Goal: Task Accomplishment & Management: Complete application form

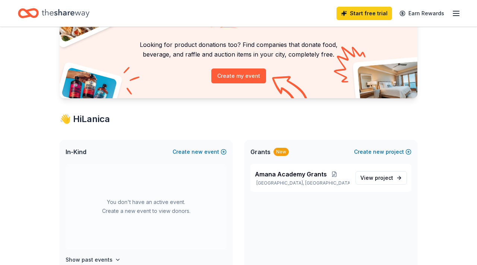
scroll to position [36, 0]
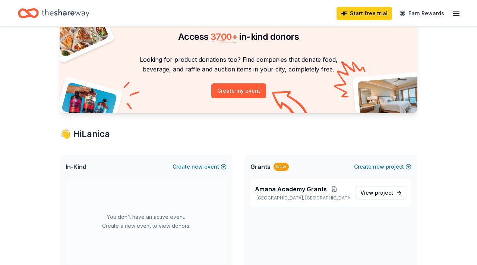
click at [86, 135] on div "👋 Hi Lanica" at bounding box center [239, 134] width 358 height 12
click at [68, 165] on span "In-Kind" at bounding box center [76, 166] width 21 height 9
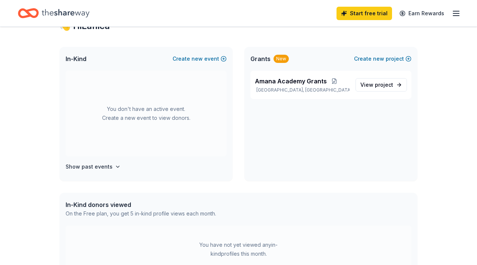
scroll to position [155, 0]
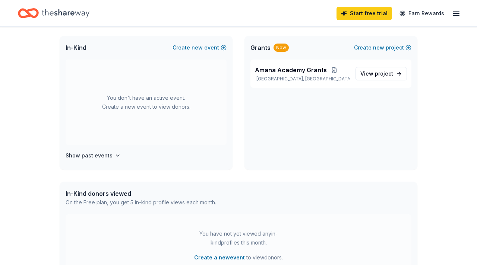
click at [107, 197] on div "In-Kind donors viewed" at bounding box center [141, 193] width 150 height 9
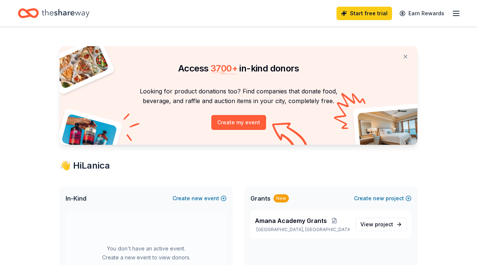
scroll to position [0, 0]
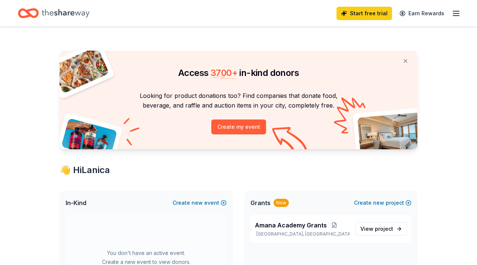
click at [452, 15] on icon "button" at bounding box center [455, 13] width 9 height 9
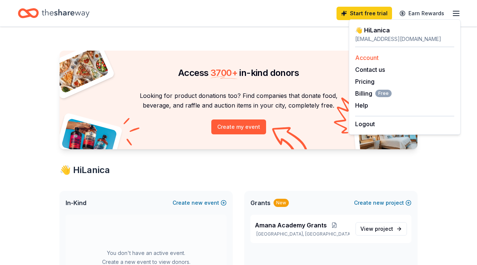
click at [368, 58] on link "Account" at bounding box center [366, 57] width 23 height 7
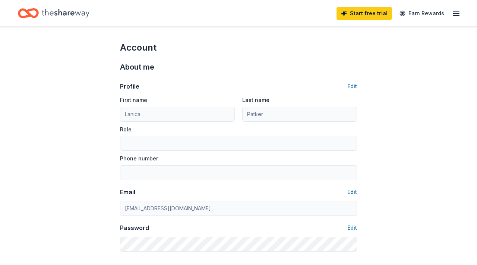
click at [70, 11] on icon "Home" at bounding box center [66, 13] width 48 height 15
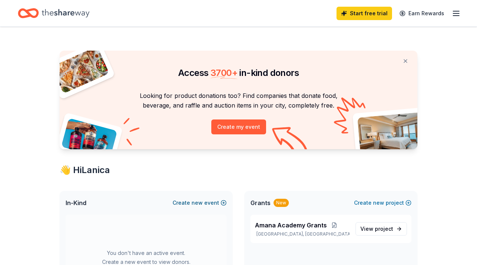
click at [197, 202] on span "new" at bounding box center [196, 203] width 11 height 9
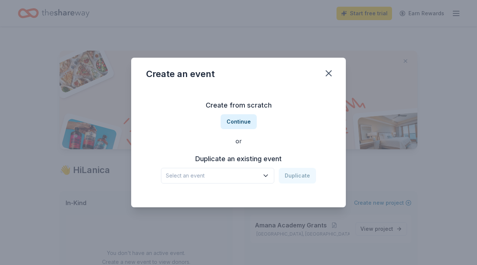
click at [234, 175] on span "Select an event" at bounding box center [212, 175] width 93 height 9
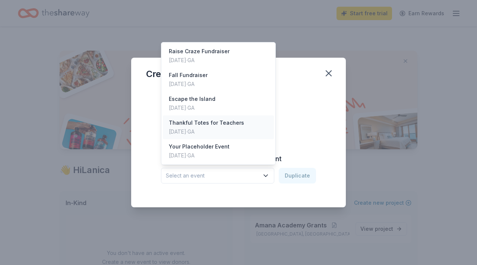
click at [220, 132] on div "Nov 11, 2024 · GA" at bounding box center [206, 131] width 75 height 9
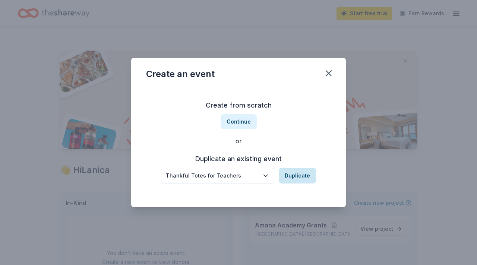
click at [301, 183] on button "Duplicate" at bounding box center [297, 176] width 37 height 16
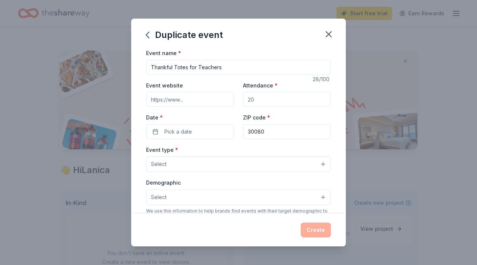
click at [266, 104] on input "Attendance *" at bounding box center [287, 99] width 88 height 15
drag, startPoint x: 266, startPoint y: 104, endPoint x: 236, endPoint y: 100, distance: 30.4
click at [234, 100] on div "Event website Attendance * Date * Pick a date ZIP code * 30080" at bounding box center [238, 110] width 185 height 58
type input "40"
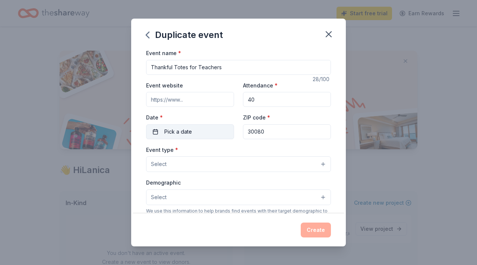
click at [181, 136] on span "Pick a date" at bounding box center [178, 131] width 28 height 9
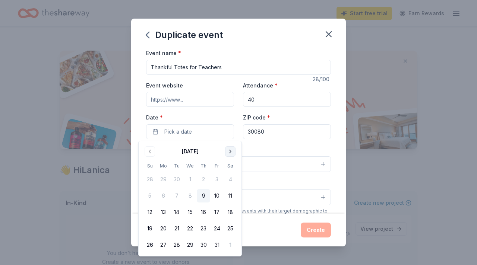
click at [231, 155] on button "Go to next month" at bounding box center [230, 151] width 10 height 10
click at [160, 231] on button "17" at bounding box center [162, 228] width 13 height 13
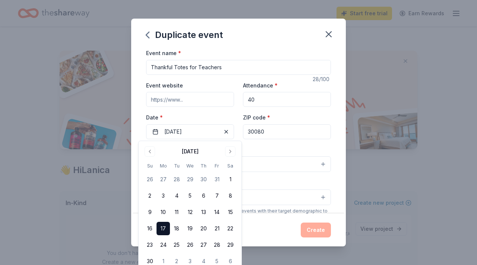
click at [286, 202] on button "Select" at bounding box center [238, 198] width 185 height 16
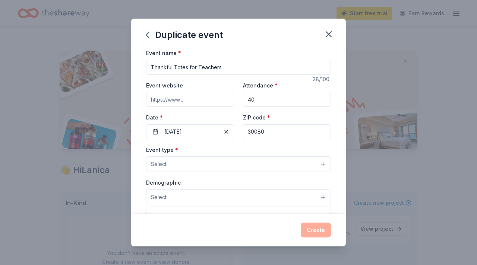
click at [184, 100] on div "Event name * Thankful Totes for Teachers 28 /100 Event website Attendance * 40 …" at bounding box center [238, 220] width 185 height 344
click at [187, 162] on button "Select" at bounding box center [238, 164] width 185 height 16
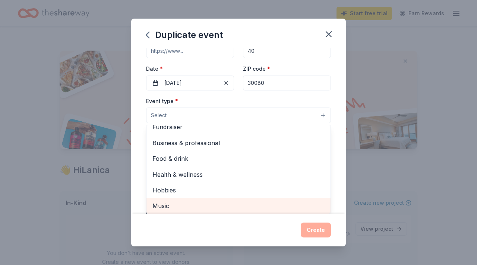
scroll to position [23, 0]
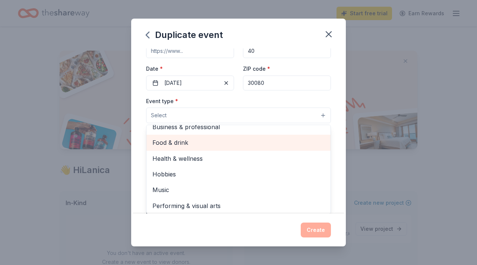
click at [172, 144] on span "Food & drink" at bounding box center [238, 143] width 172 height 10
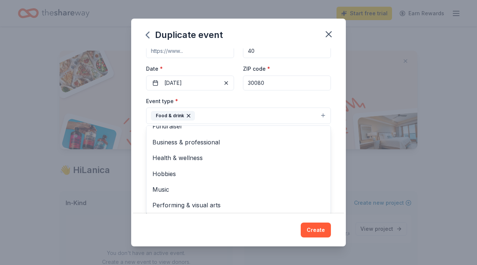
click at [315, 229] on div "Duplicate event Event name * Thankful Totes for Teachers 28 /100 Event website …" at bounding box center [238, 133] width 215 height 228
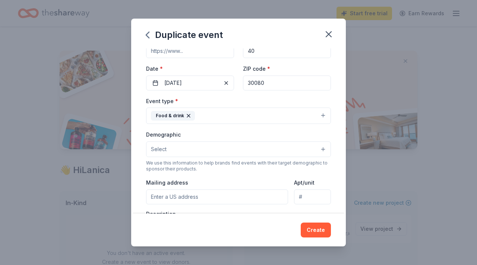
click at [231, 156] on button "Select" at bounding box center [238, 150] width 185 height 16
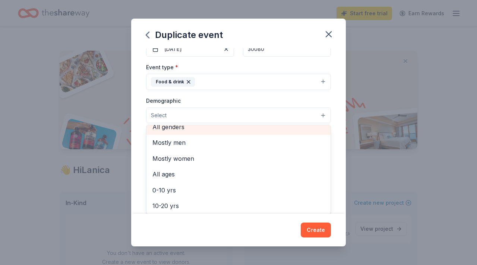
scroll to position [1, 0]
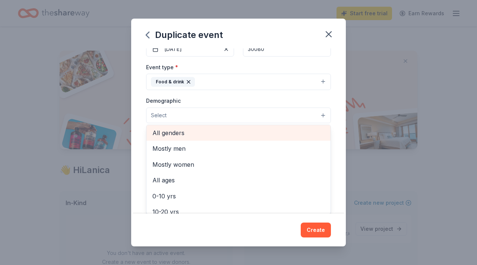
click at [162, 136] on span "All genders" at bounding box center [238, 133] width 172 height 10
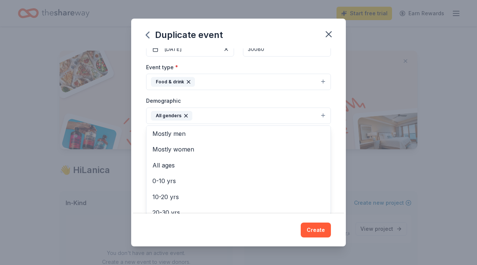
click at [318, 231] on div "Duplicate event Event name * Thankful Totes for Teachers 28 /100 Event website …" at bounding box center [238, 133] width 215 height 228
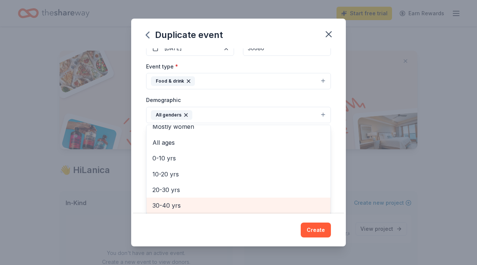
scroll to position [39, 0]
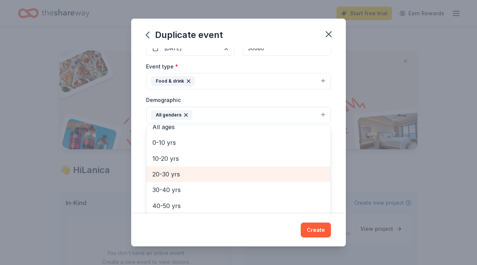
click at [225, 168] on div "20-30 yrs" at bounding box center [238, 174] width 184 height 16
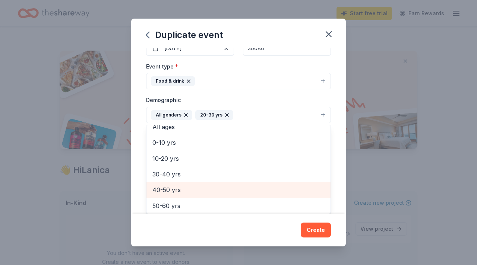
click at [184, 190] on span "40-50 yrs" at bounding box center [238, 190] width 172 height 10
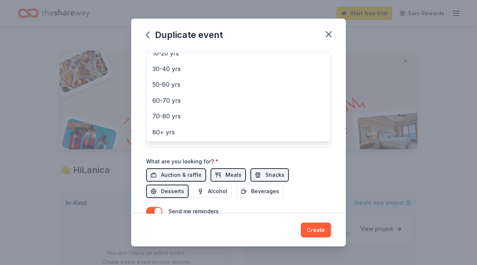
scroll to position [188, 0]
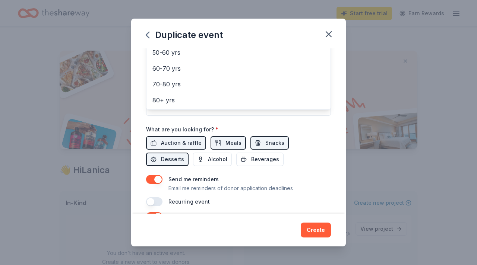
click at [229, 143] on div "Event name * Thankful Totes for Teachers 28 /100 Event website Attendance * 40 …" at bounding box center [238, 34] width 185 height 346
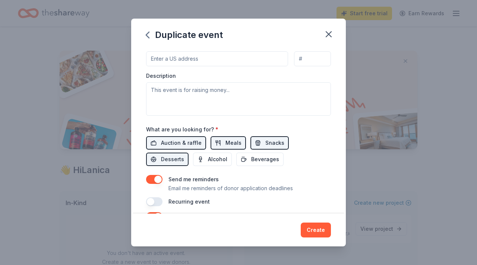
scroll to position [67, 0]
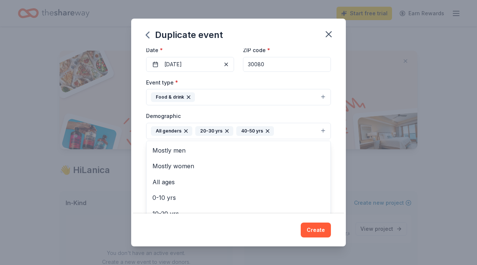
click at [338, 180] on div "Event name * Thankful Totes for Teachers 28 /100 Event website Attendance * 40 …" at bounding box center [238, 130] width 215 height 165
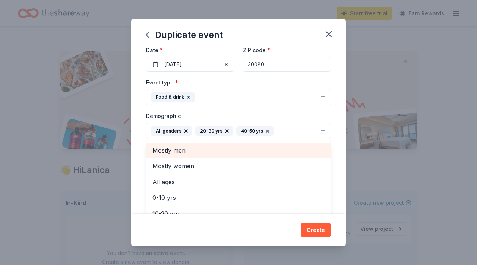
click at [335, 180] on div "Event name * Thankful Totes for Teachers 28 /100 Event website Attendance * 40 …" at bounding box center [238, 130] width 215 height 165
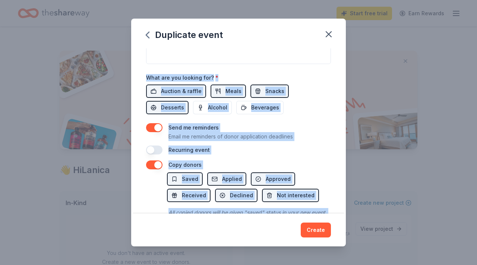
scroll to position [265, 0]
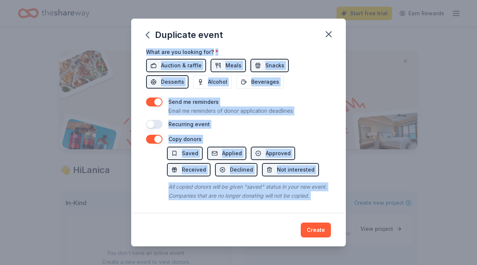
drag, startPoint x: 134, startPoint y: 168, endPoint x: 134, endPoint y: 217, distance: 48.8
click at [134, 217] on div "Duplicate event Event name * Thankful Totes for Teachers 28 /100 Event website …" at bounding box center [238, 133] width 215 height 228
click at [342, 123] on div "Event name * Thankful Totes for Teachers 28 /100 Event website Attendance * 40 …" at bounding box center [238, 130] width 215 height 165
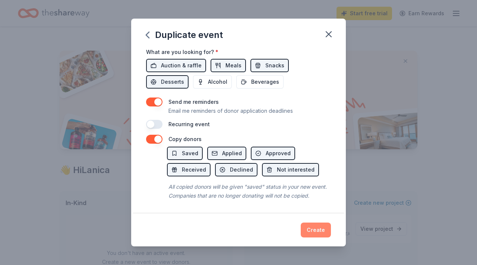
click at [319, 234] on button "Create" at bounding box center [316, 230] width 30 height 15
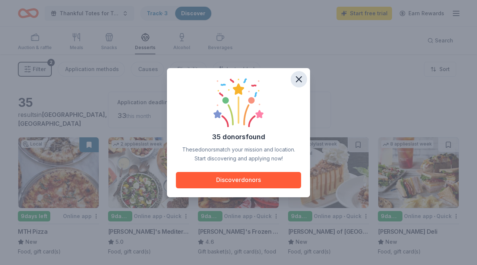
click at [298, 79] on icon "button" at bounding box center [299, 79] width 10 height 10
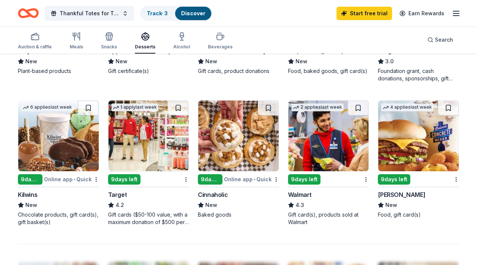
scroll to position [462, 0]
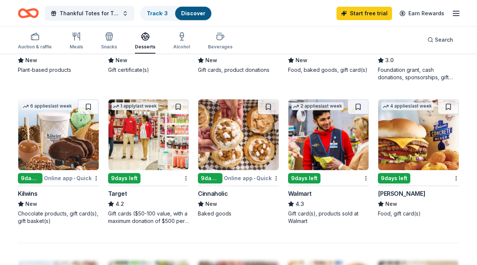
click at [411, 150] on img at bounding box center [418, 134] width 80 height 71
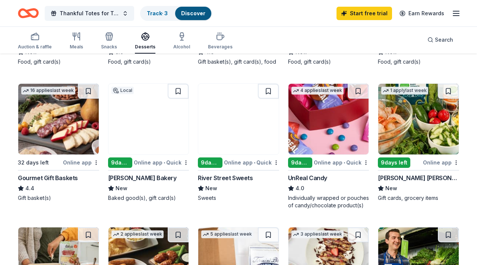
scroll to position [179, 0]
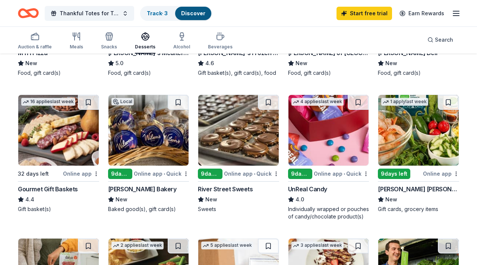
click at [146, 151] on img at bounding box center [148, 130] width 80 height 71
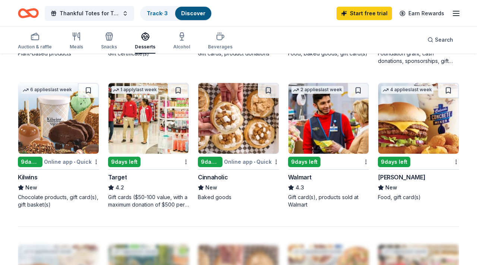
scroll to position [477, 0]
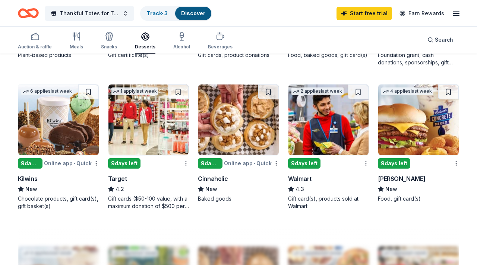
click at [70, 139] on img at bounding box center [58, 120] width 80 height 71
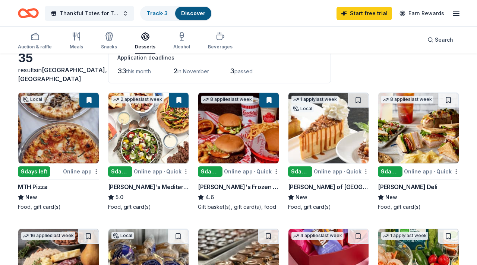
scroll to position [30, 0]
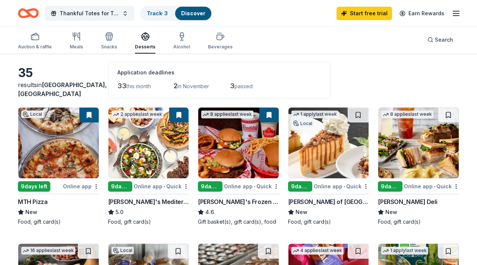
click at [66, 161] on img at bounding box center [58, 143] width 80 height 71
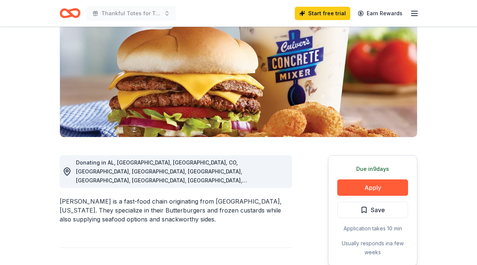
scroll to position [89, 0]
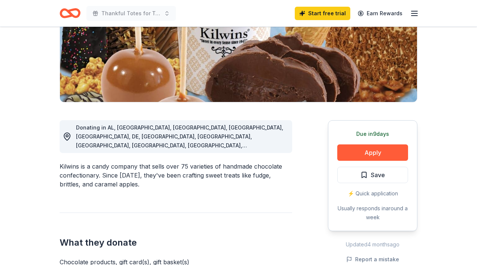
scroll to position [119, 0]
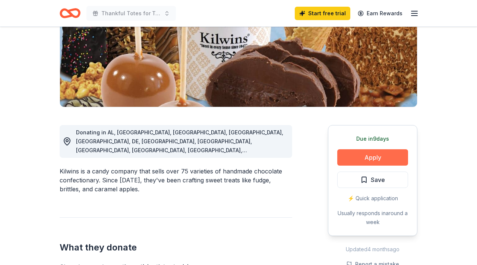
click at [376, 163] on button "Apply" at bounding box center [372, 157] width 71 height 16
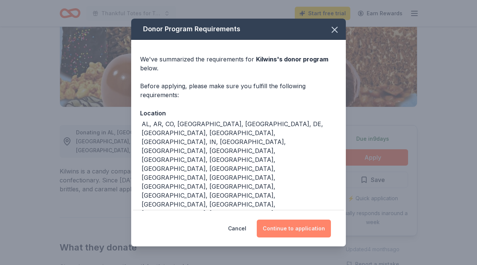
click at [292, 220] on button "Continue to application" at bounding box center [294, 229] width 74 height 18
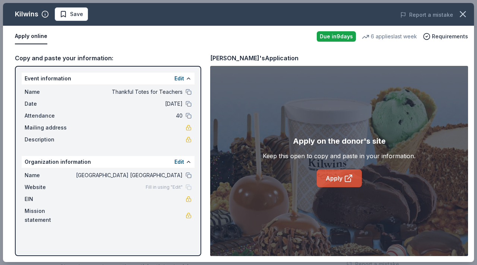
click at [330, 182] on link "Apply" at bounding box center [339, 178] width 45 height 18
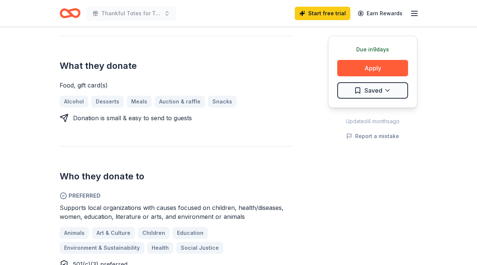
scroll to position [268, 0]
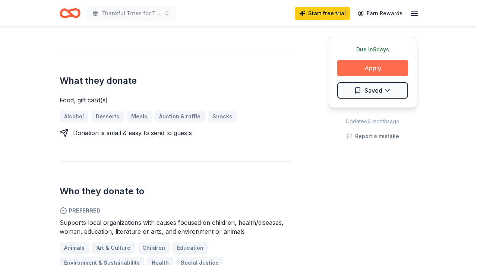
click at [373, 69] on button "Apply" at bounding box center [372, 68] width 71 height 16
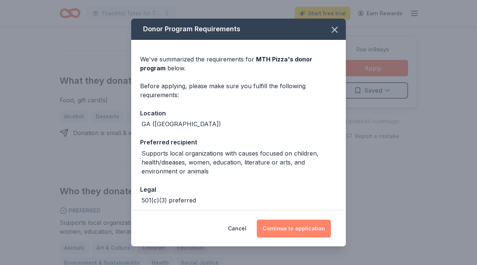
click at [291, 235] on button "Continue to application" at bounding box center [294, 229] width 74 height 18
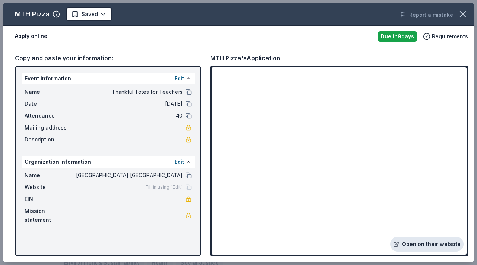
click at [396, 238] on link "Open on their website" at bounding box center [426, 244] width 73 height 15
